Goal: Task Accomplishment & Management: Manage account settings

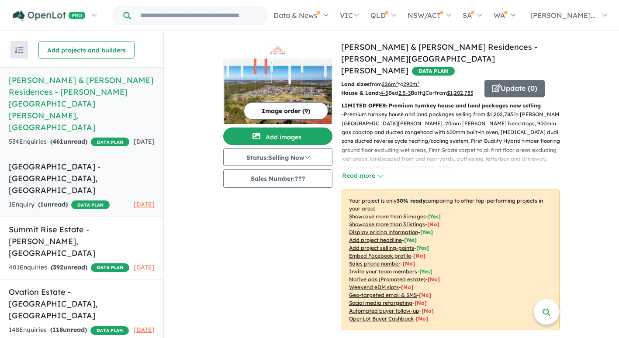
click at [68, 161] on h5 "[GEOGRAPHIC_DATA] - [GEOGRAPHIC_DATA] , [GEOGRAPHIC_DATA]" at bounding box center [82, 178] width 146 height 35
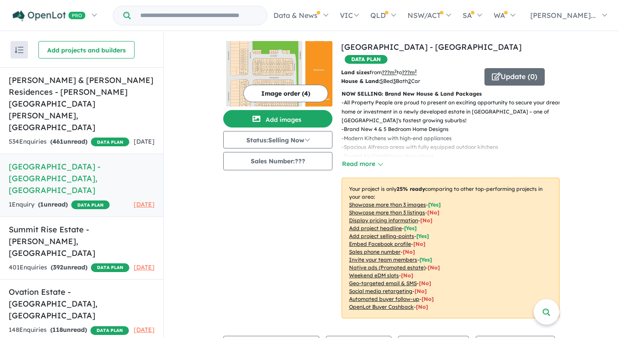
click at [268, 64] on img at bounding box center [277, 74] width 109 height 66
click at [276, 55] on img at bounding box center [277, 74] width 109 height 66
click at [269, 119] on button "Add images" at bounding box center [277, 118] width 109 height 17
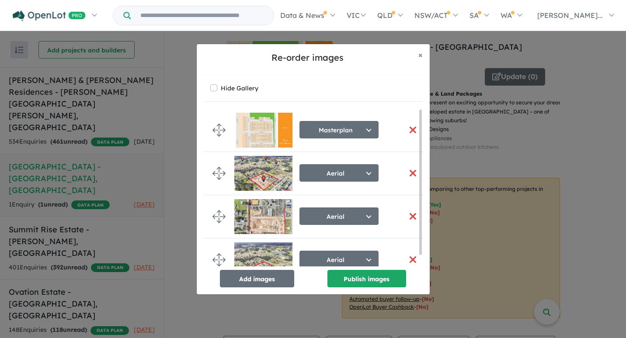
click at [269, 125] on img at bounding box center [263, 130] width 58 height 35
drag, startPoint x: 423, startPoint y: 55, endPoint x: 407, endPoint y: 45, distance: 18.5
click at [419, 53] on button "× Close" at bounding box center [420, 55] width 18 height 22
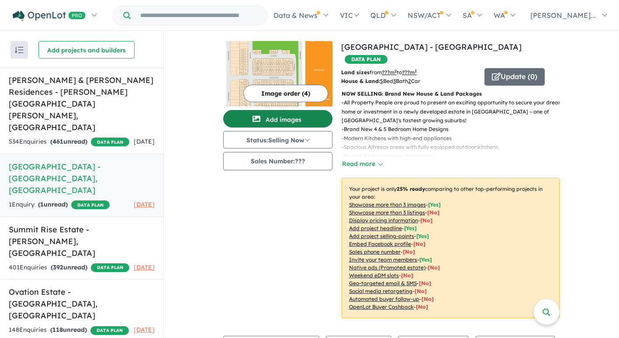
click at [270, 115] on button "Add images" at bounding box center [277, 118] width 109 height 17
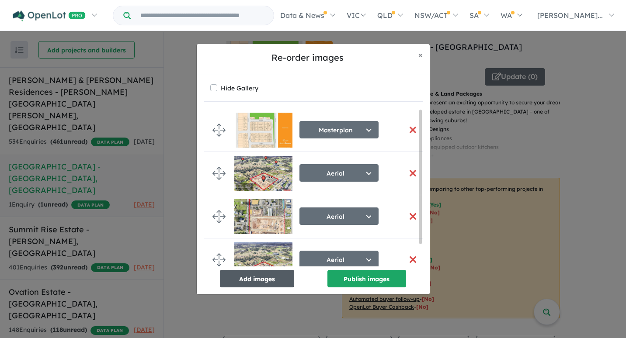
click at [252, 284] on button "Add images" at bounding box center [257, 278] width 74 height 17
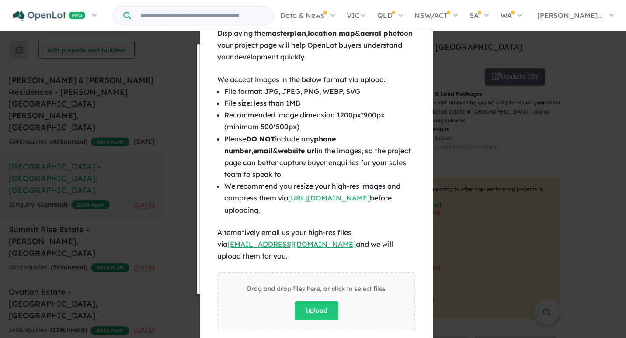
click at [588, 213] on div "× Close Displaying the masterplan , location map & aerial photo on your project…" at bounding box center [313, 169] width 626 height 338
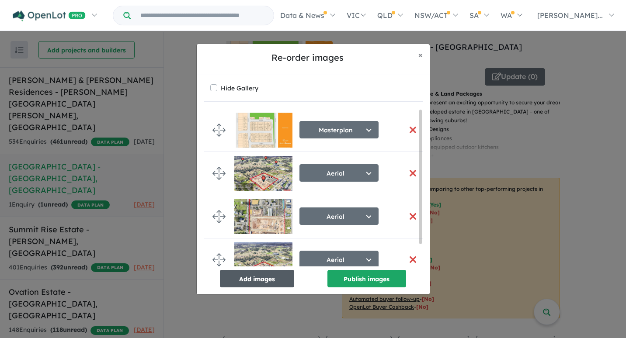
click at [267, 284] on button "Add images" at bounding box center [257, 278] width 74 height 17
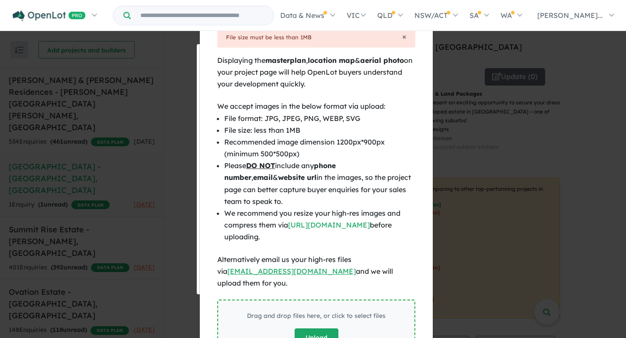
click at [308, 329] on button "Upload" at bounding box center [316, 338] width 44 height 19
click at [312, 225] on link "[URL][DOMAIN_NAME]" at bounding box center [329, 225] width 82 height 9
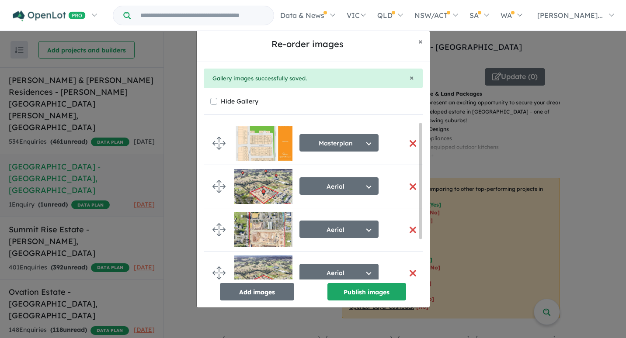
click at [409, 145] on button "button" at bounding box center [413, 143] width 18 height 19
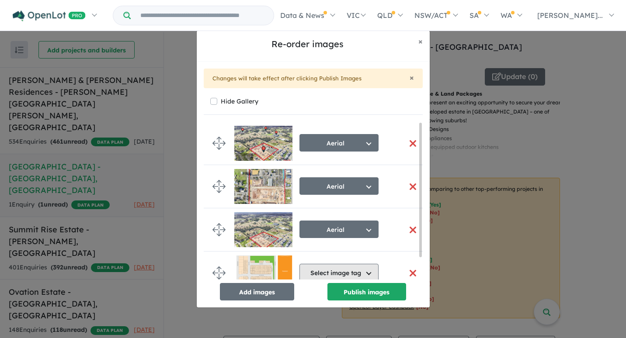
click at [367, 271] on button "Select image tag" at bounding box center [338, 272] width 79 height 17
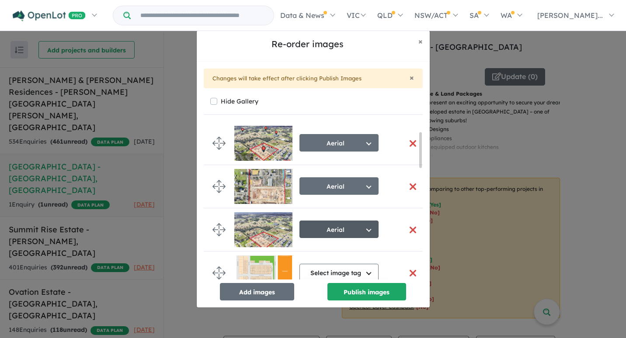
scroll to position [117, 0]
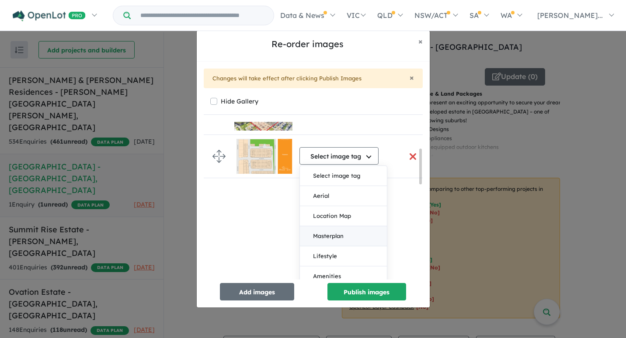
click at [345, 234] on button "Masterplan" at bounding box center [343, 236] width 87 height 20
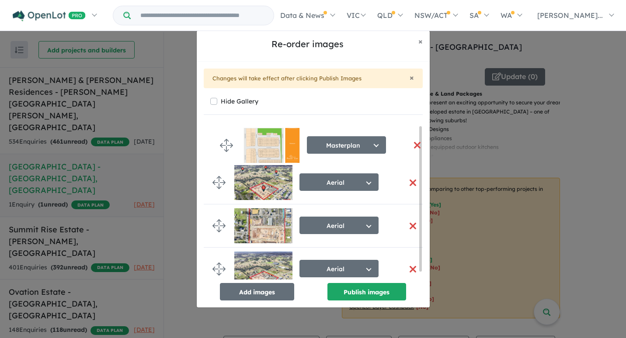
scroll to position [0, 0]
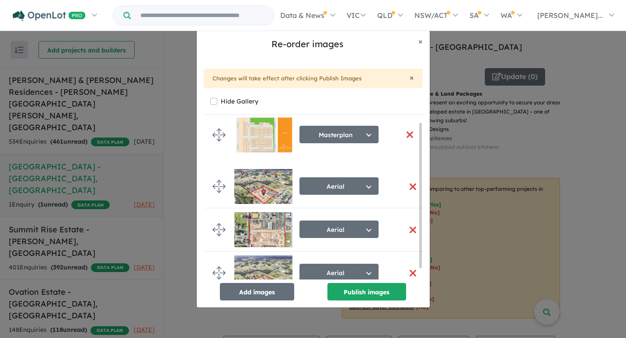
drag, startPoint x: 216, startPoint y: 267, endPoint x: 216, endPoint y: 129, distance: 138.1
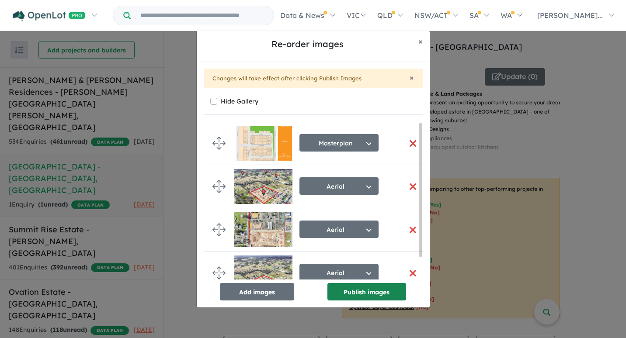
click at [363, 294] on button "Publish images" at bounding box center [366, 291] width 79 height 17
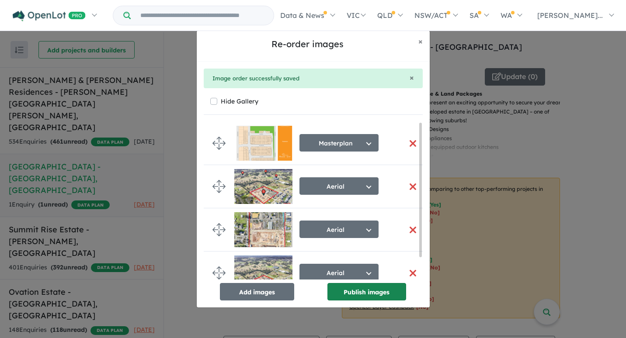
click at [364, 291] on button "Publish images" at bounding box center [366, 291] width 79 height 17
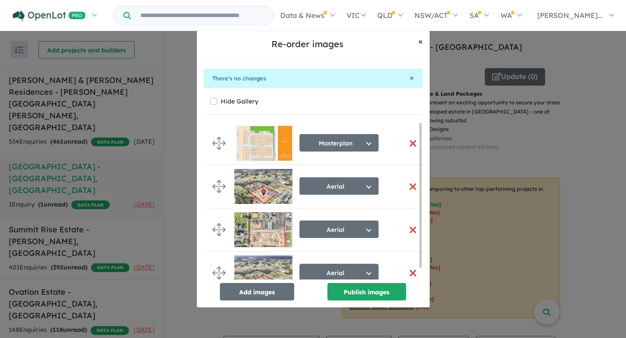
click at [420, 40] on span "×" at bounding box center [420, 41] width 4 height 10
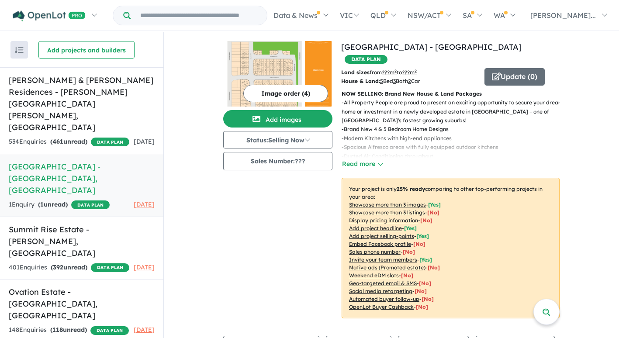
drag, startPoint x: 284, startPoint y: 225, endPoint x: 295, endPoint y: 69, distance: 156.9
click at [283, 212] on div "Image order ( 4 ) Add images Status: Selling Now In Planning Coming Soon Sellin…" at bounding box center [282, 185] width 118 height 288
click at [296, 59] on img at bounding box center [277, 74] width 109 height 66
click at [76, 137] on div "534 Enquir ies ( 461 unread) DATA PLAN" at bounding box center [69, 142] width 121 height 10
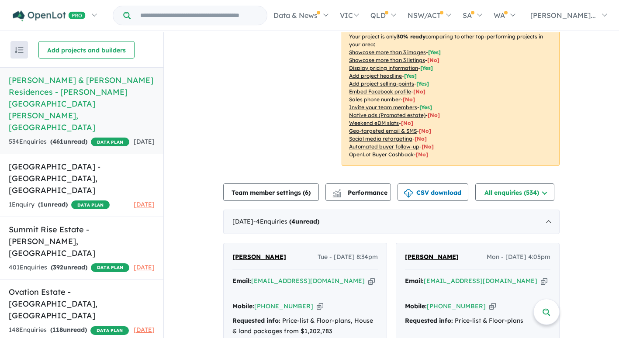
scroll to position [233, 0]
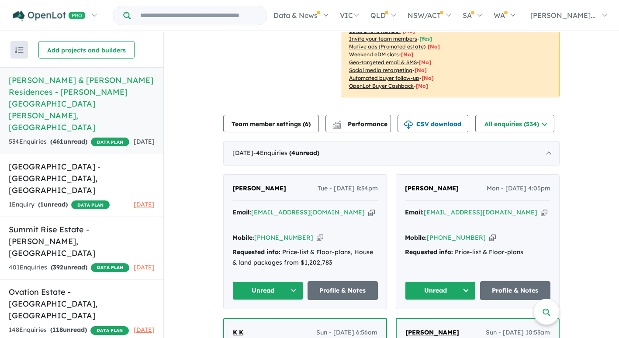
click at [287, 281] on button "Unread" at bounding box center [267, 290] width 71 height 19
click at [332, 247] on div "Requested info: Price-list & Floor-plans, House & land packages from $1,202,783" at bounding box center [305, 257] width 146 height 21
click at [343, 218] on div "Email: [EMAIL_ADDRESS][DOMAIN_NAME] Copied! Mobile: [PHONE_NUMBER] Copied! Requ…" at bounding box center [305, 240] width 146 height 65
click at [243, 187] on span "[PERSON_NAME]" at bounding box center [259, 188] width 54 height 8
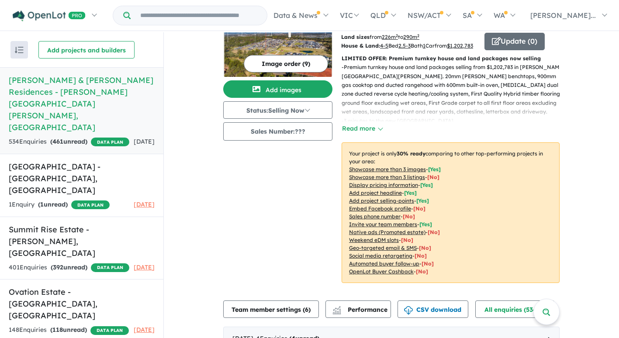
scroll to position [0, 0]
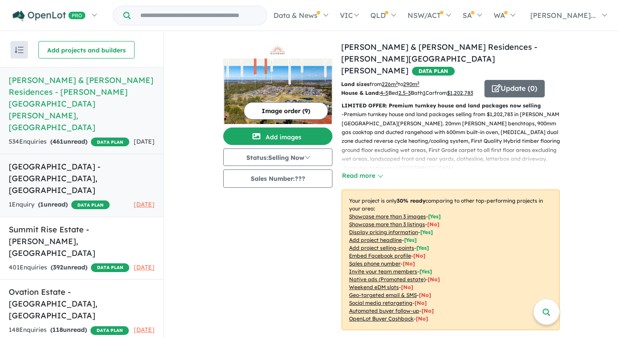
click at [60, 161] on h5 "[GEOGRAPHIC_DATA] - [GEOGRAPHIC_DATA] , [GEOGRAPHIC_DATA]" at bounding box center [82, 178] width 146 height 35
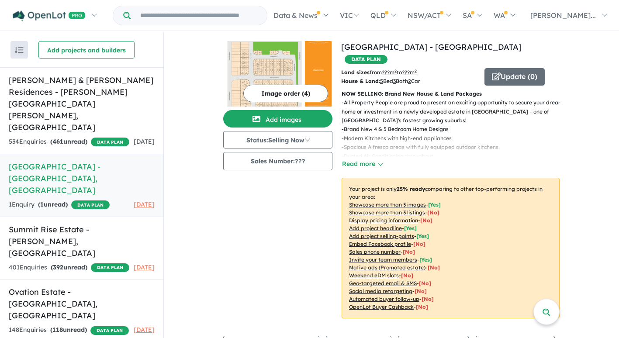
click at [281, 70] on img at bounding box center [277, 74] width 109 height 66
